Goal: Answer question/provide support

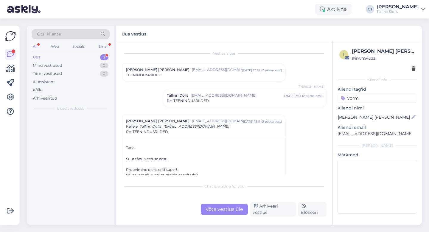
scroll to position [67, 0]
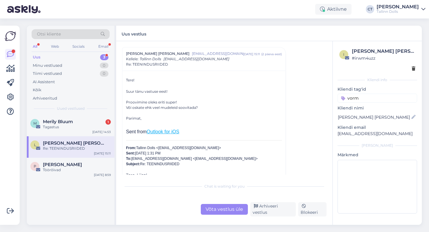
click at [67, 124] on div "Tagastus" at bounding box center [77, 126] width 68 height 5
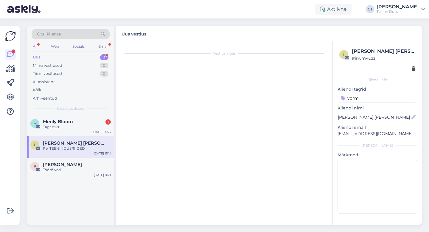
scroll to position [0, 0]
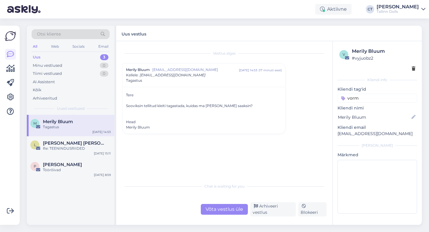
click at [223, 208] on div "Võta vestlus üle" at bounding box center [224, 209] width 47 height 11
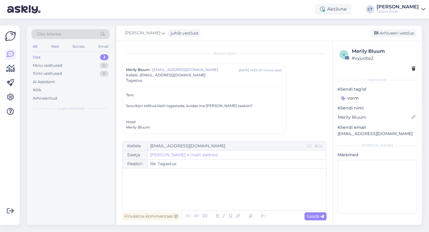
scroll to position [1, 0]
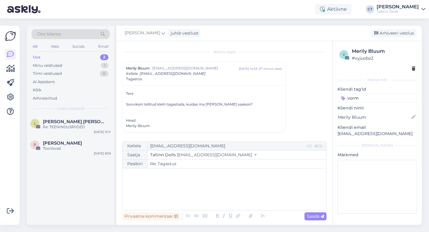
click at [226, 192] on div "﻿" at bounding box center [225, 189] width 198 height 36
click at [147, 194] on div "﻿" at bounding box center [225, 189] width 198 height 36
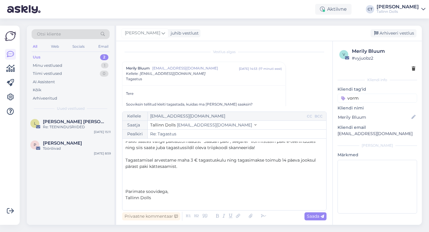
scroll to position [0, 0]
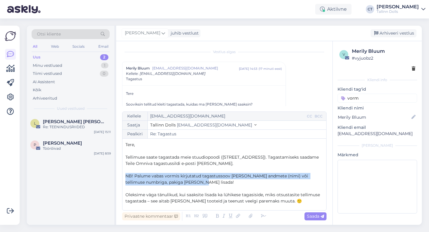
drag, startPoint x: 195, startPoint y: 182, endPoint x: 123, endPoint y: 176, distance: 71.6
click at [123, 176] on div "Kellele [EMAIL_ADDRESS][DOMAIN_NAME] CC BCC Saatja Tallinn Dolls [EMAIL_ADDRESS…" at bounding box center [224, 161] width 205 height 99
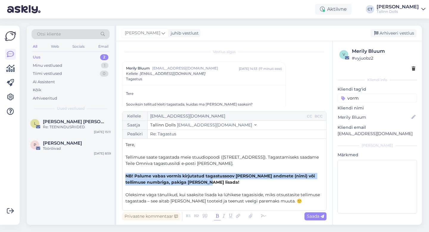
click at [215, 214] on icon at bounding box center [217, 216] width 7 height 8
click at [321, 216] on icon at bounding box center [323, 217] width 4 height 4
type input "Re: Tagastus"
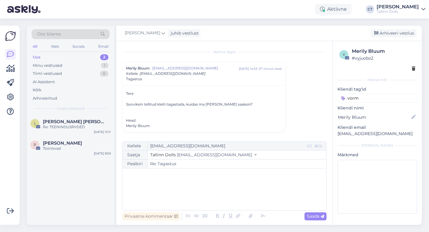
scroll to position [48, 0]
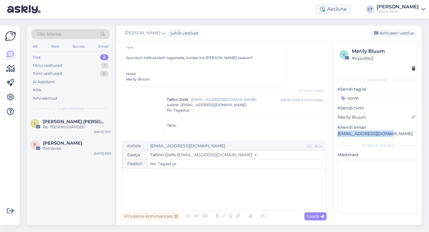
drag, startPoint x: 394, startPoint y: 136, endPoint x: 338, endPoint y: 134, distance: 55.5
click at [338, 134] on p "[EMAIL_ADDRESS][DOMAIN_NAME]" at bounding box center [378, 134] width 80 height 6
copy p "[EMAIL_ADDRESS][DOMAIN_NAME]"
click at [388, 33] on div "Arhiveeri vestlus" at bounding box center [394, 33] width 46 height 8
